Goal: Task Accomplishment & Management: Manage account settings

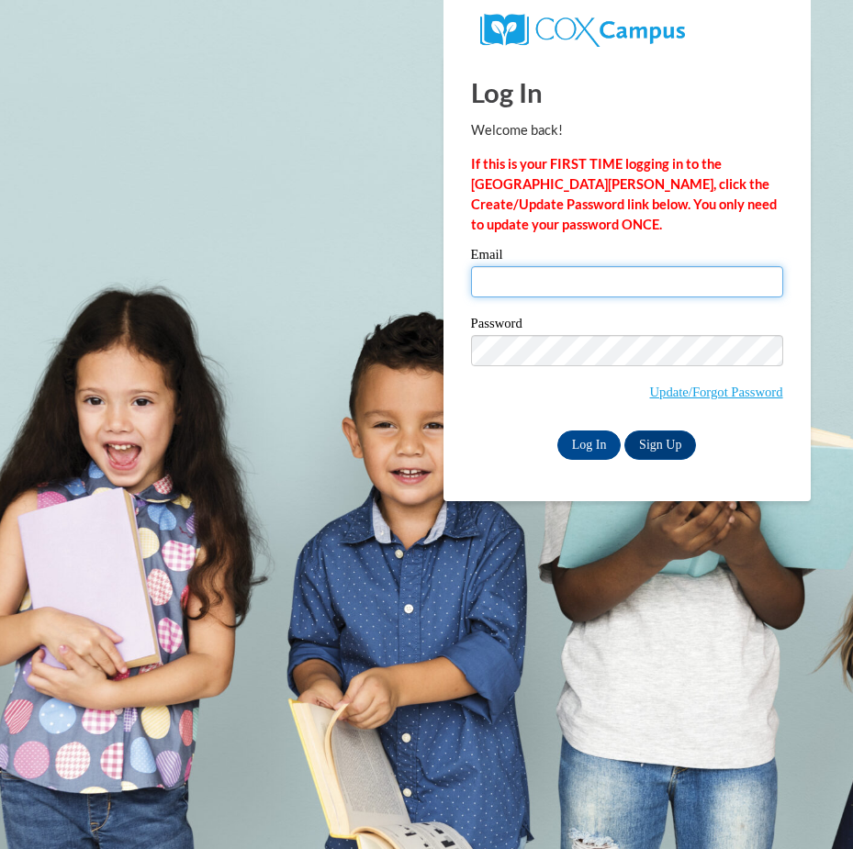
click at [504, 286] on input "Email" at bounding box center [627, 281] width 312 height 31
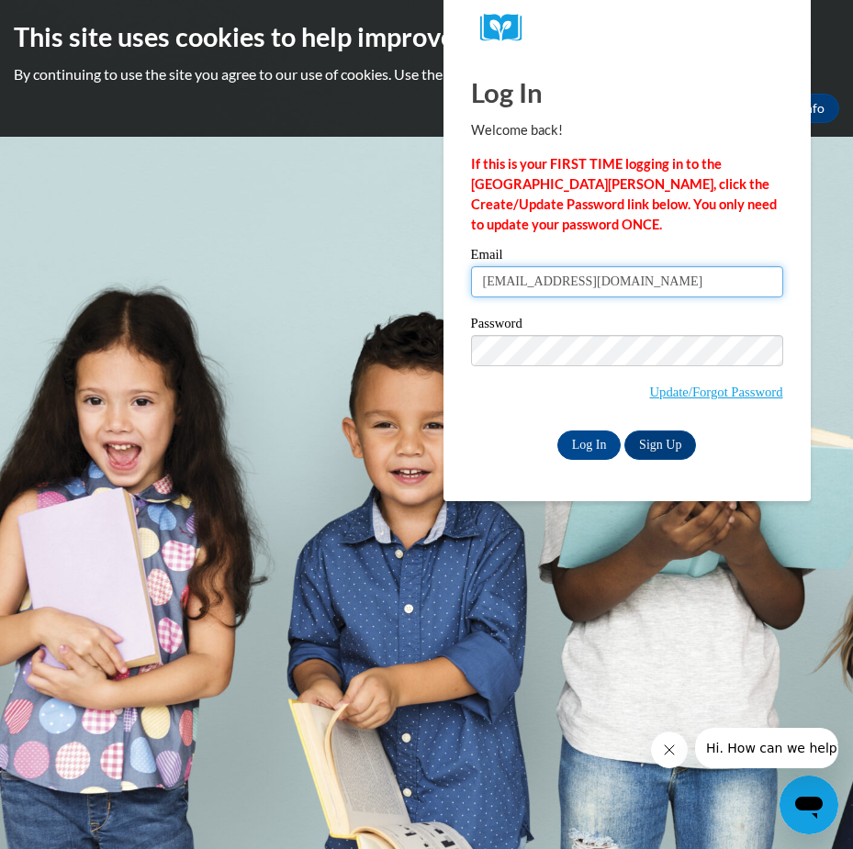
type input "sherlinda79@gmail.com"
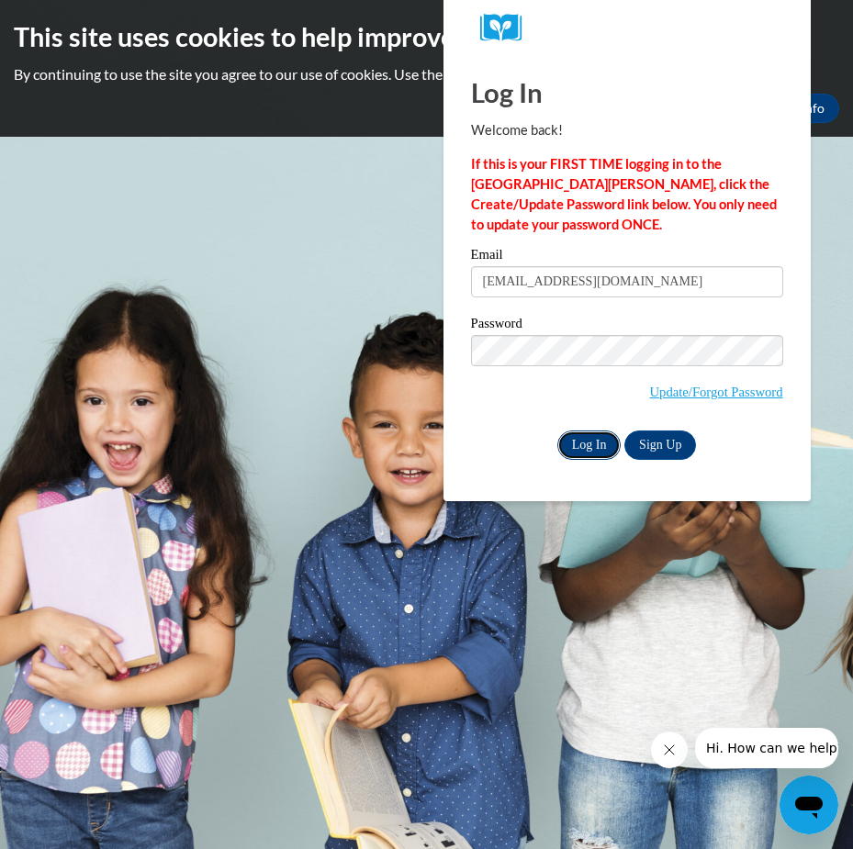
click at [593, 449] on input "Log In" at bounding box center [589, 445] width 64 height 29
